Goal: Navigation & Orientation: Understand site structure

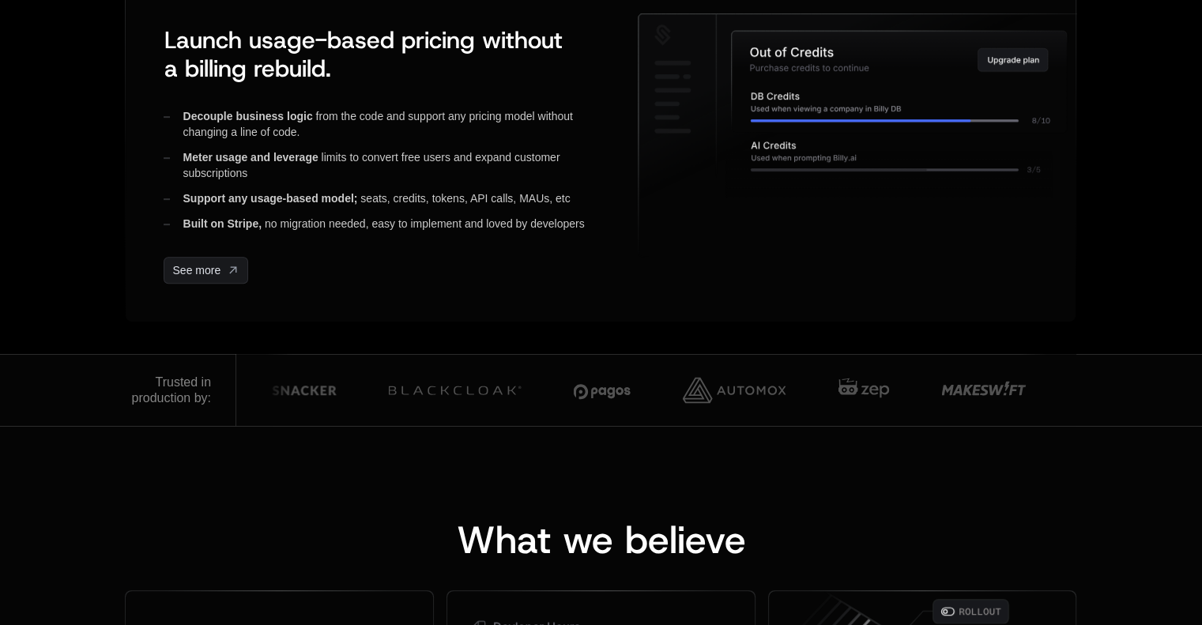
scroll to position [553, 0]
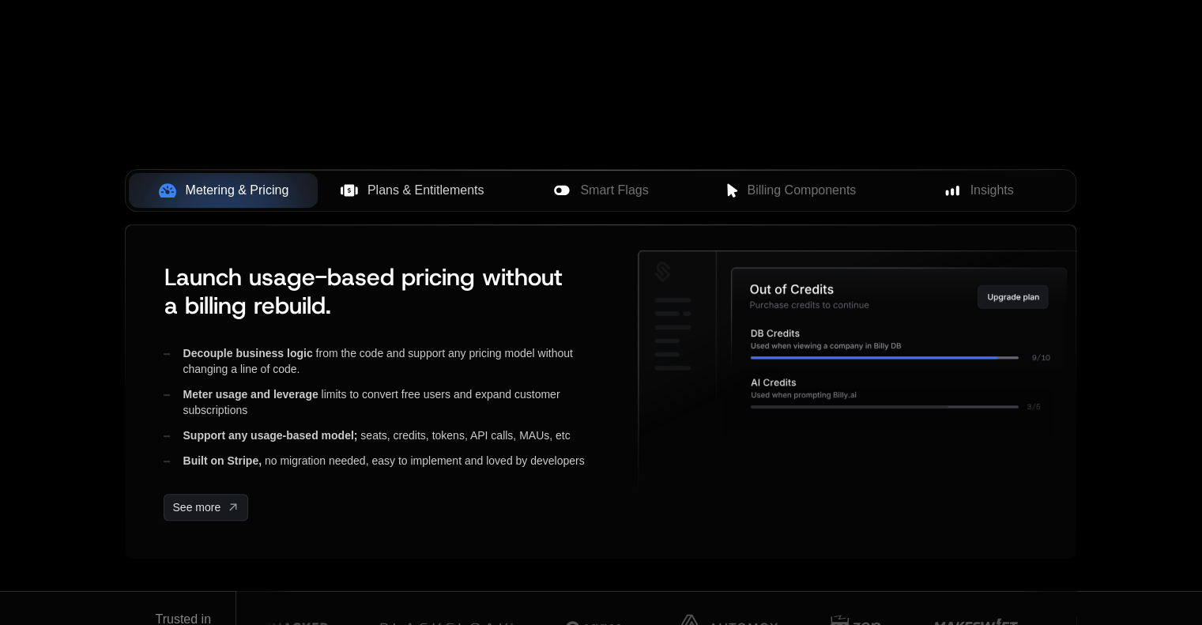
click at [417, 191] on span "Plans & Entitlements" at bounding box center [426, 190] width 117 height 19
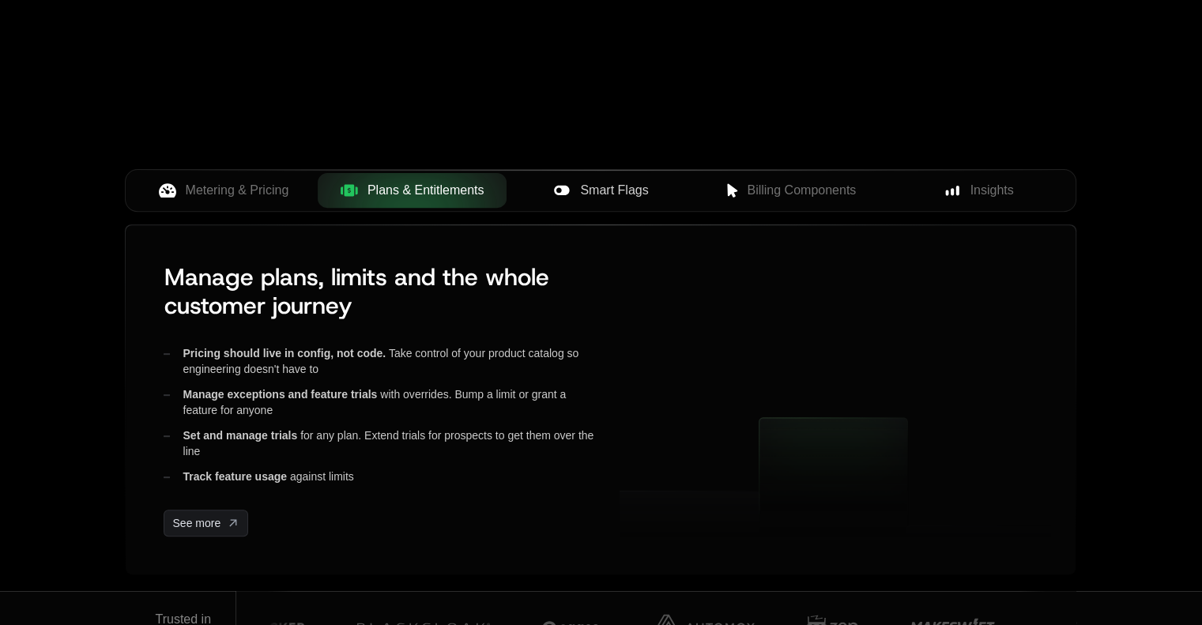
click at [558, 191] on icon at bounding box center [561, 190] width 17 height 17
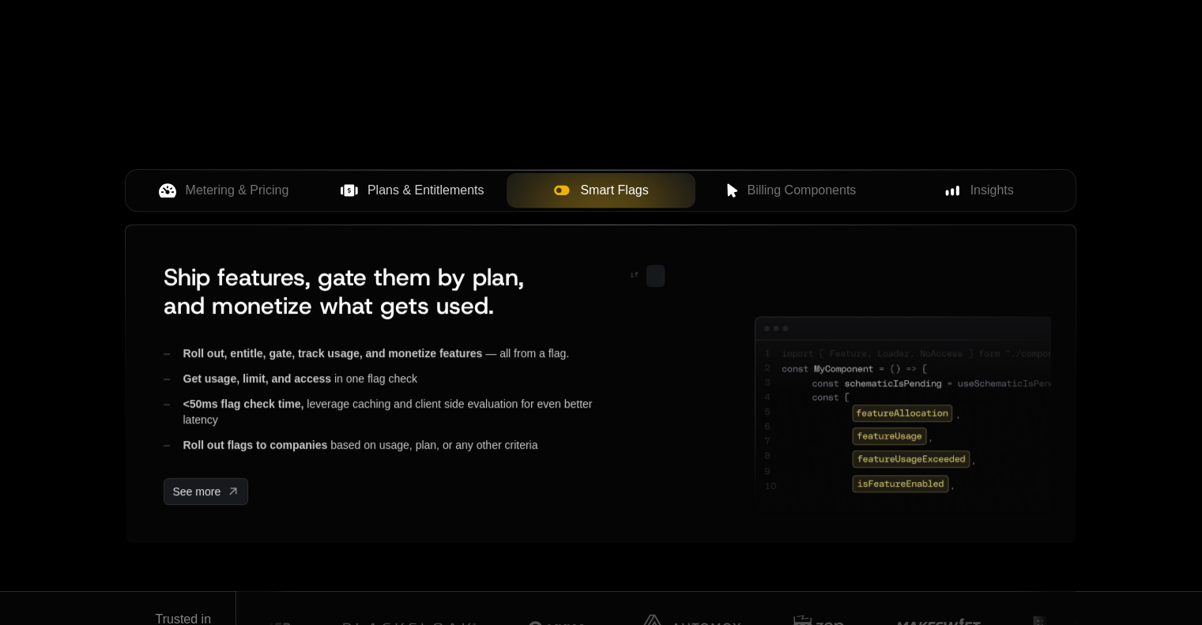
click at [749, 191] on span "Billing Components" at bounding box center [801, 190] width 109 height 19
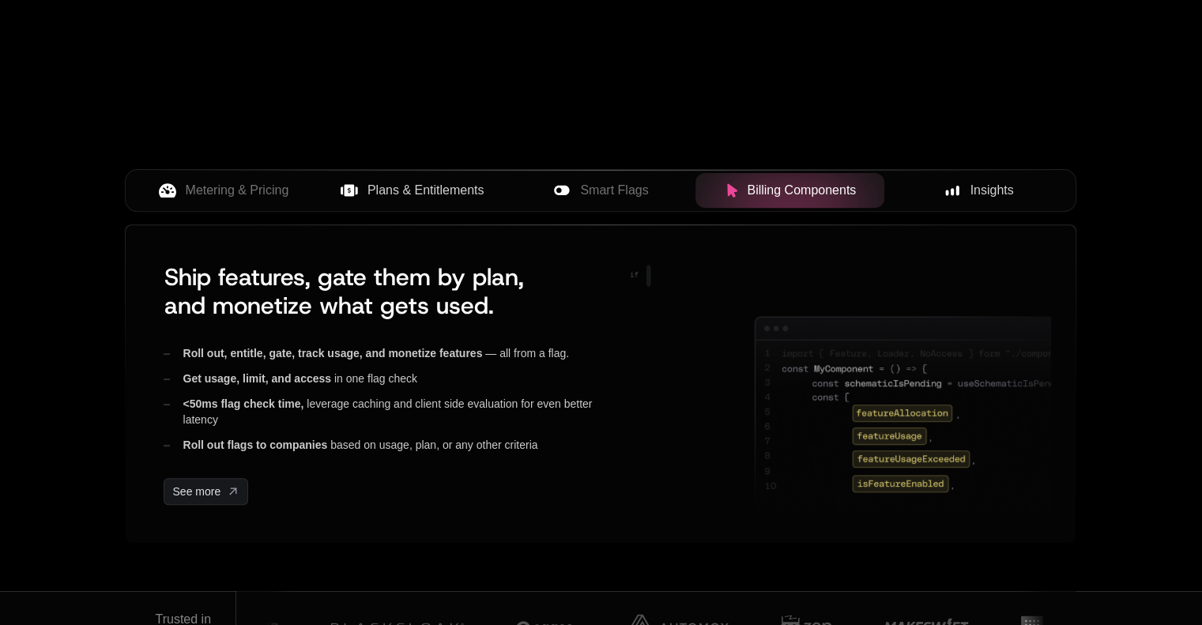
click at [919, 191] on div "Insights" at bounding box center [979, 190] width 164 height 19
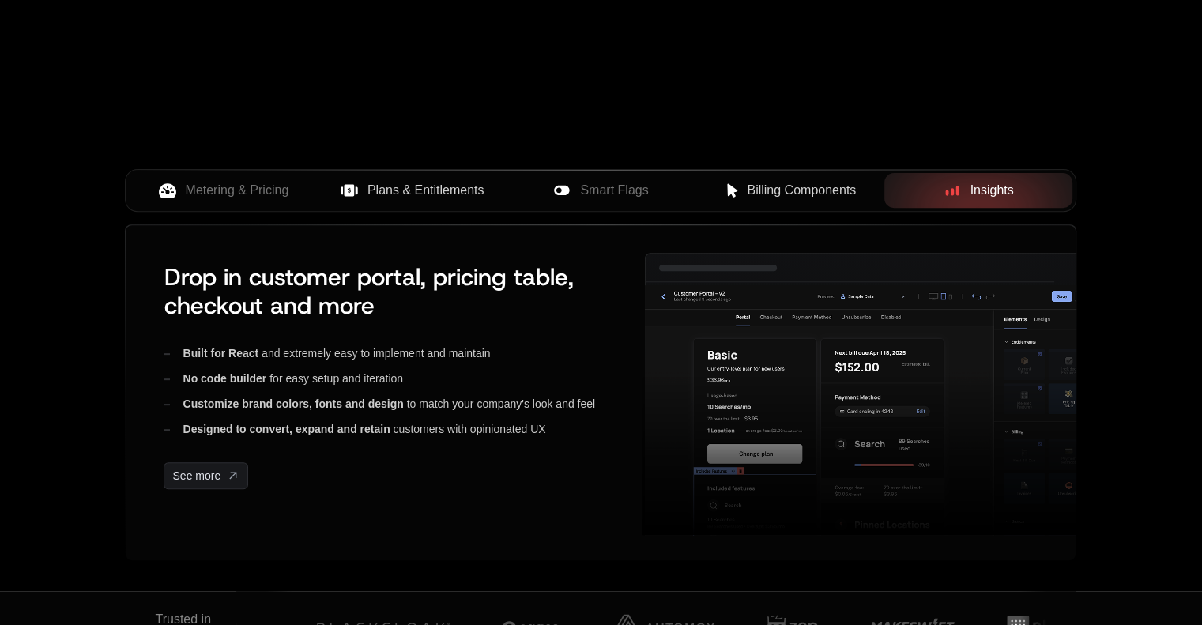
click at [743, 186] on div "Billing Components" at bounding box center [790, 190] width 164 height 19
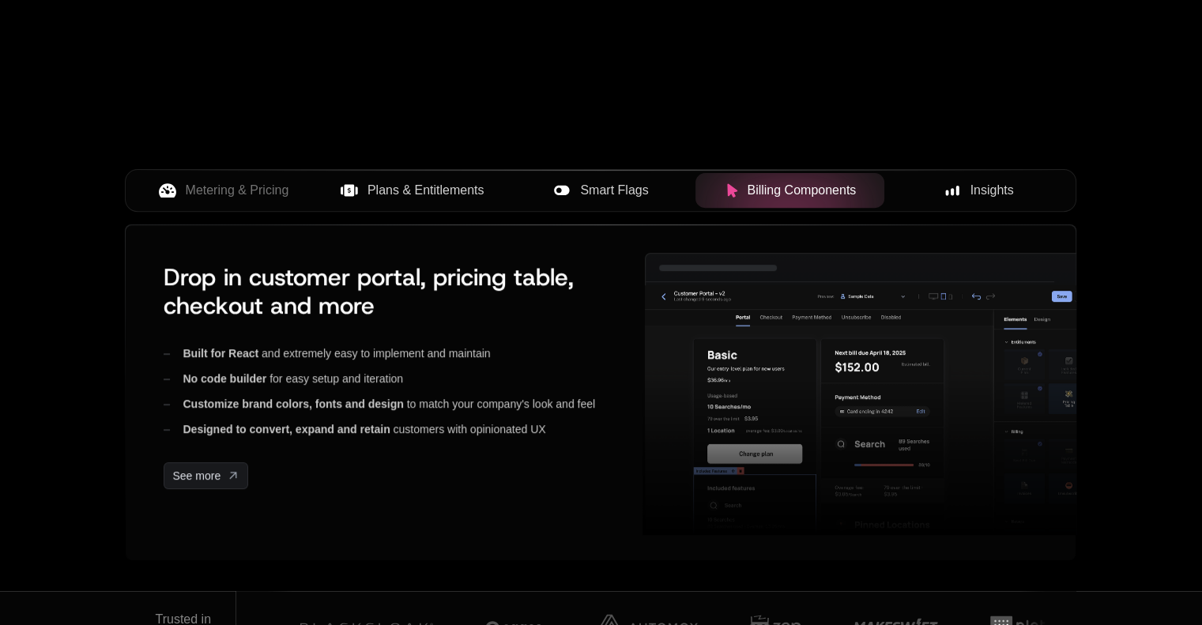
drag, startPoint x: 617, startPoint y: 186, endPoint x: 503, endPoint y: 186, distance: 113.8
click at [616, 186] on span "Smart Flags" at bounding box center [614, 190] width 68 height 19
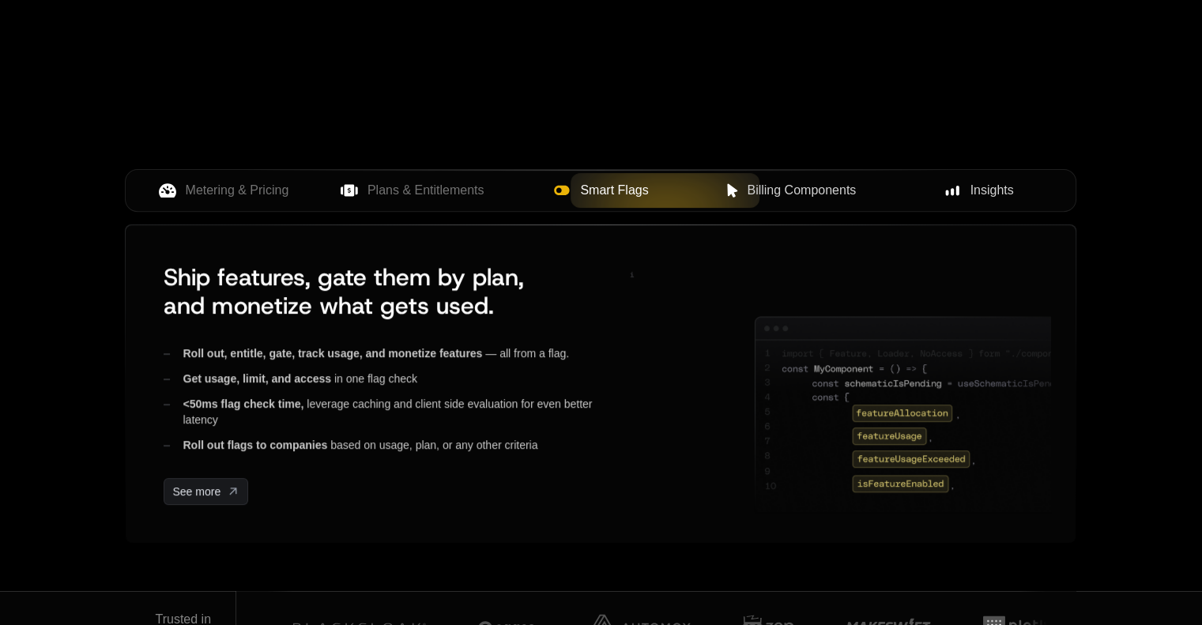
click at [455, 186] on span "Plans & Entitlements" at bounding box center [426, 190] width 117 height 19
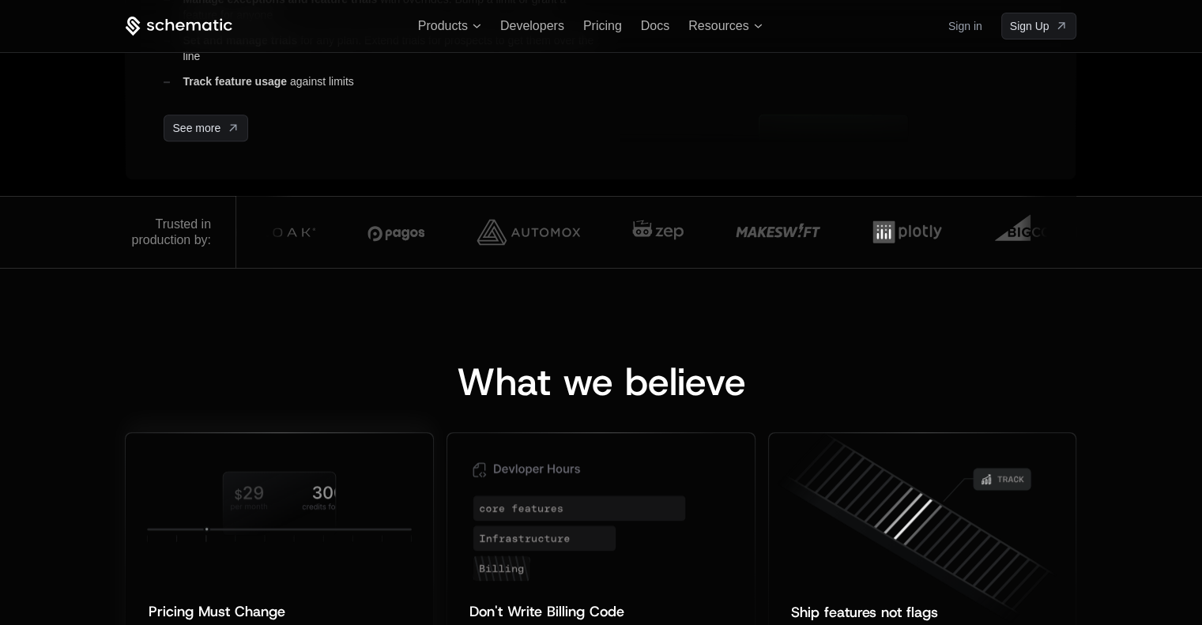
scroll to position [553, 0]
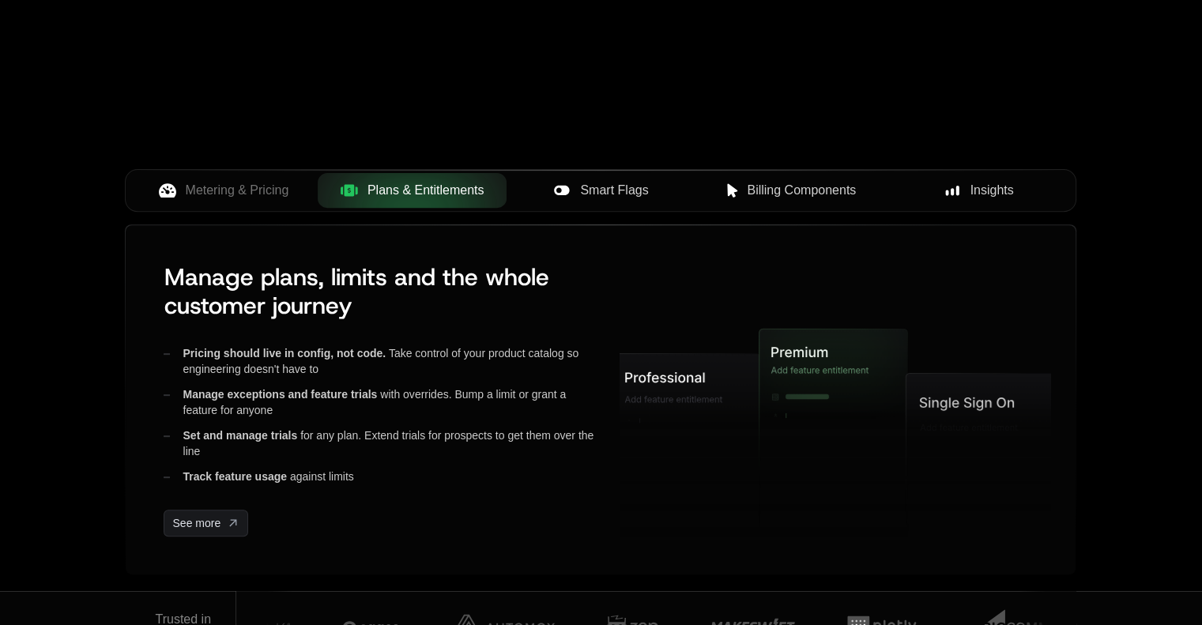
click at [656, 189] on div "Smart Flags" at bounding box center [601, 190] width 164 height 19
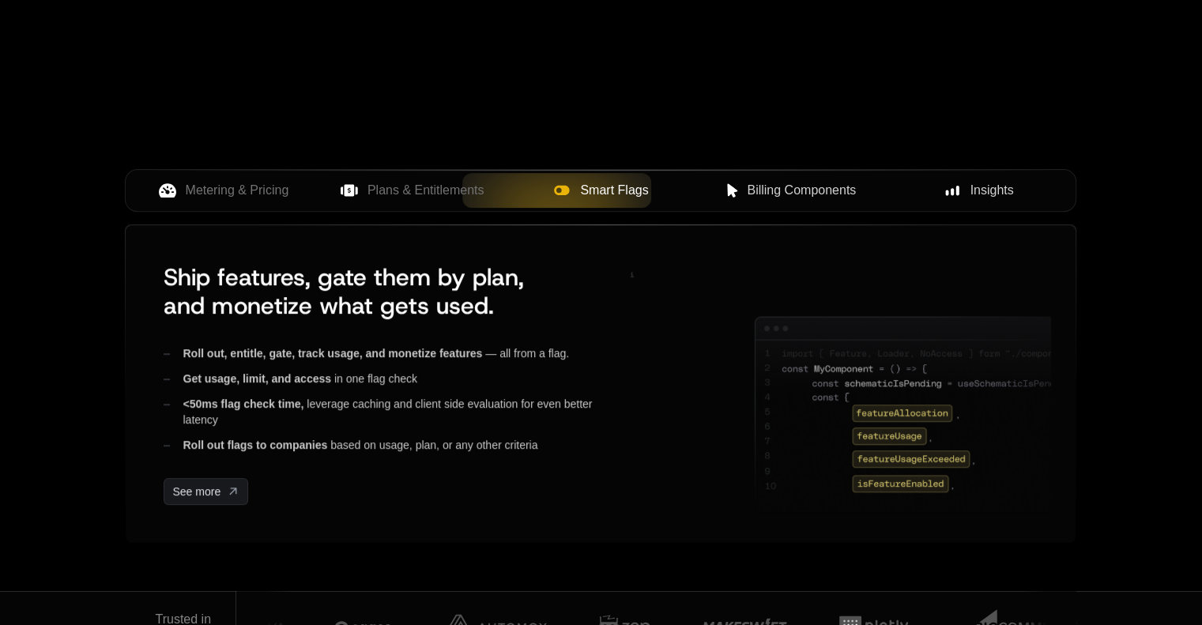
click at [783, 189] on span "Billing Components" at bounding box center [801, 190] width 109 height 19
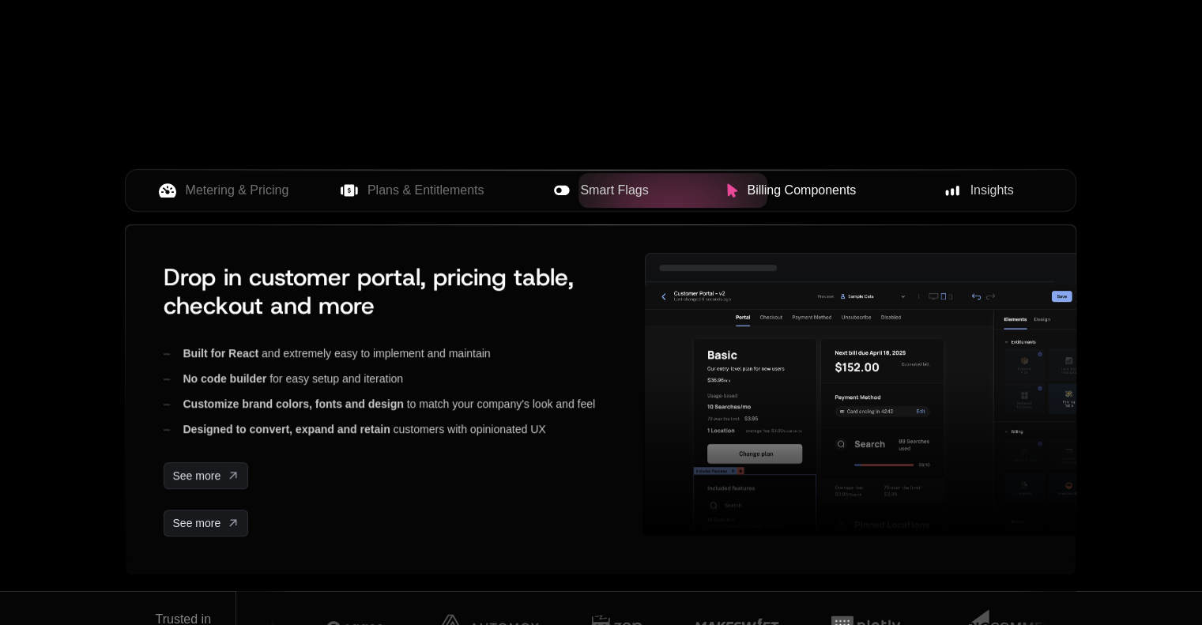
click at [1003, 189] on span "Insights" at bounding box center [992, 190] width 43 height 19
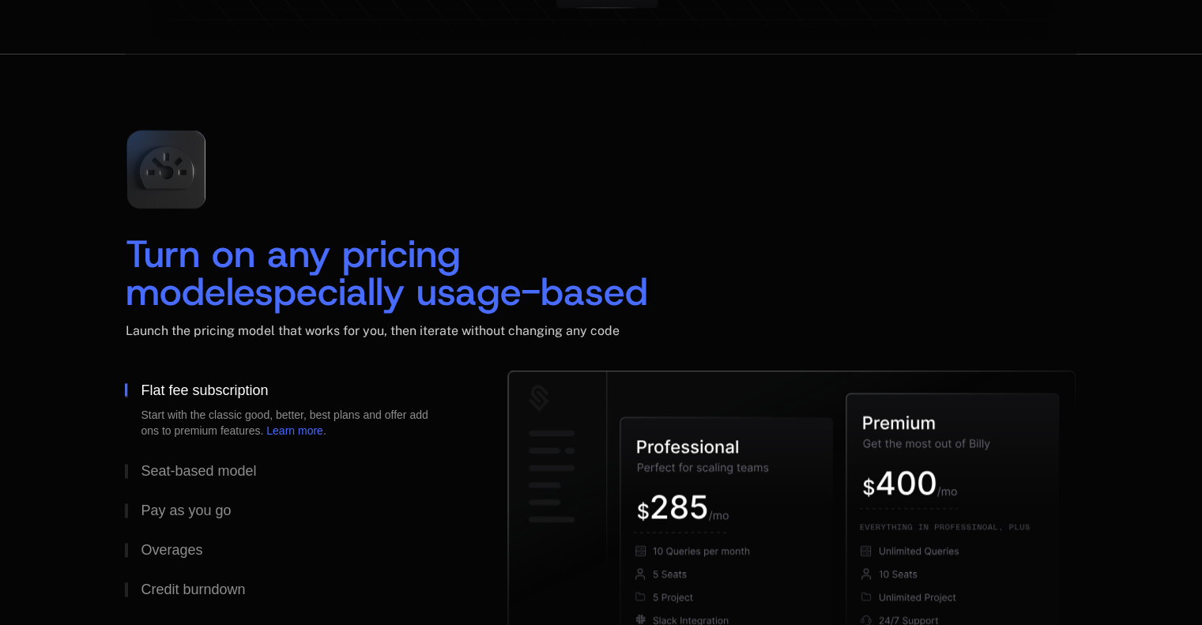
scroll to position [1897, 0]
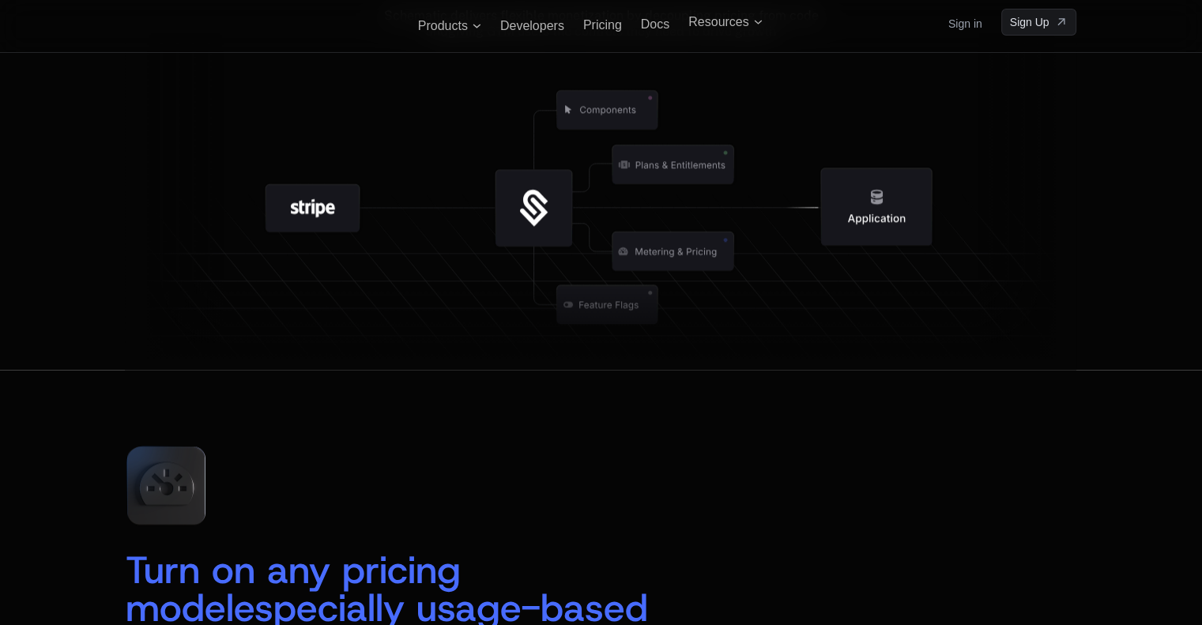
drag, startPoint x: 896, startPoint y: 225, endPoint x: 896, endPoint y: 212, distance: 13.5
click at [896, 218] on icon at bounding box center [877, 206] width 111 height 77
drag, startPoint x: 896, startPoint y: 212, endPoint x: 904, endPoint y: 191, distance: 22.0
click at [904, 191] on icon at bounding box center [877, 206] width 111 height 77
click at [715, 222] on icon at bounding box center [673, 163] width 165 height 165
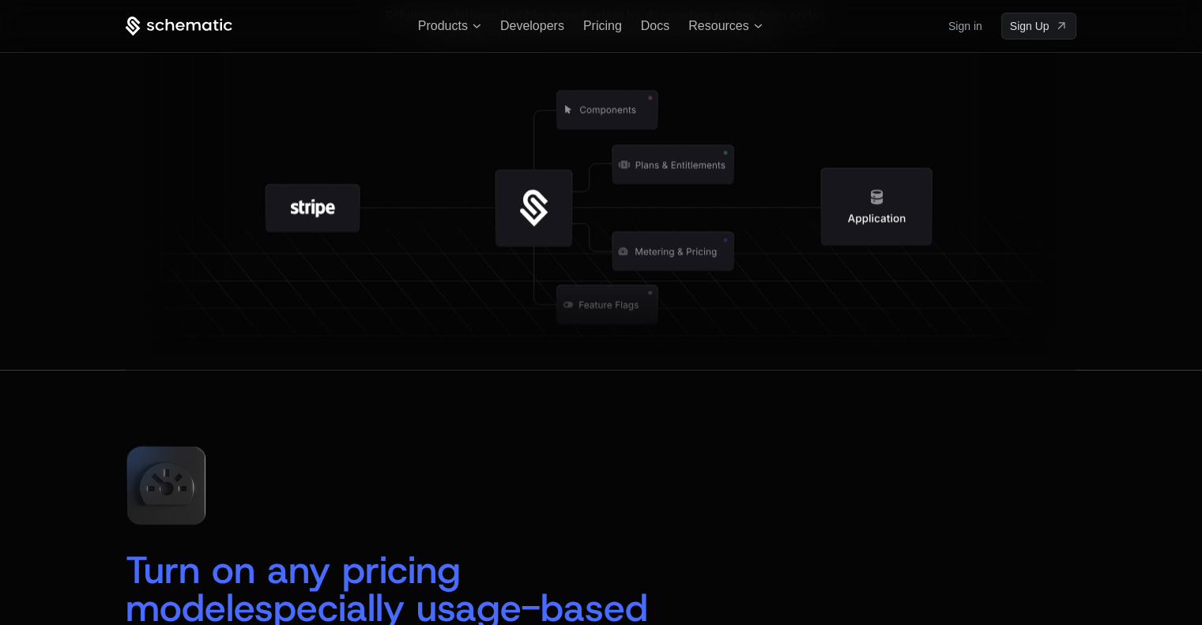
click at [704, 232] on icon at bounding box center [673, 163] width 165 height 165
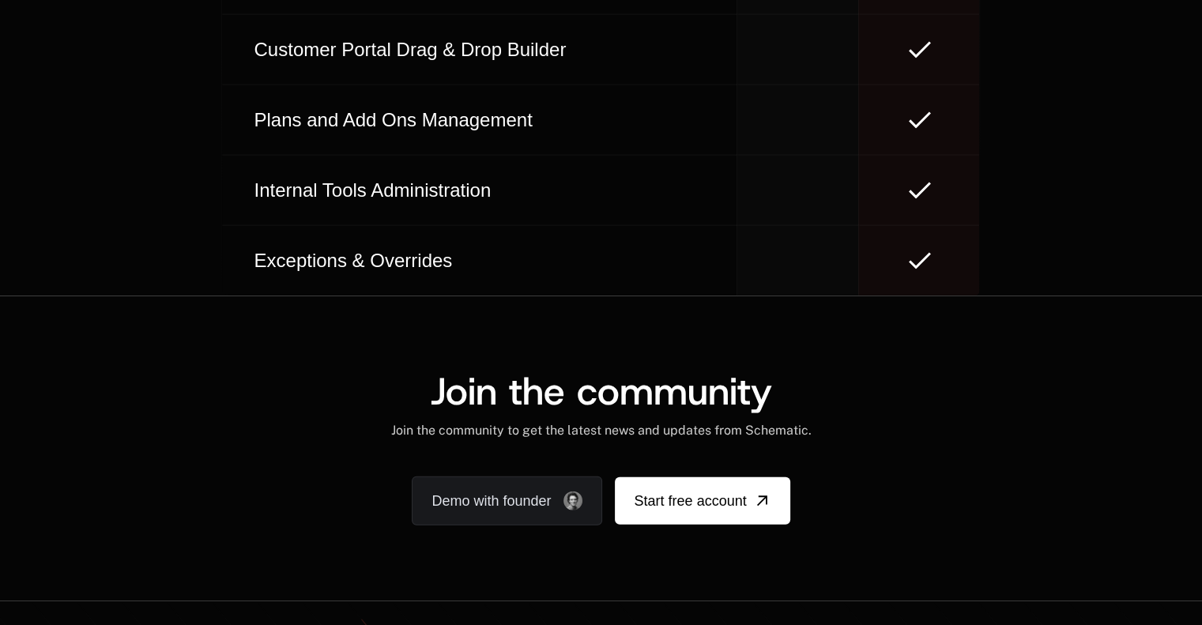
scroll to position [9884, 0]
